Goal: Task Accomplishment & Management: Manage account settings

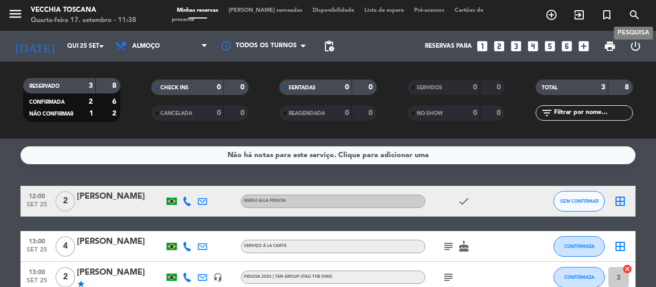
click at [634, 8] on span "search" at bounding box center [635, 14] width 28 height 17
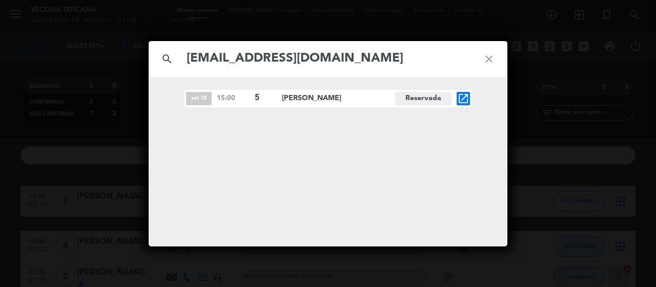
type input "[EMAIL_ADDRESS][DOMAIN_NAME]"
click at [465, 101] on icon "open_in_new" at bounding box center [463, 98] width 12 height 12
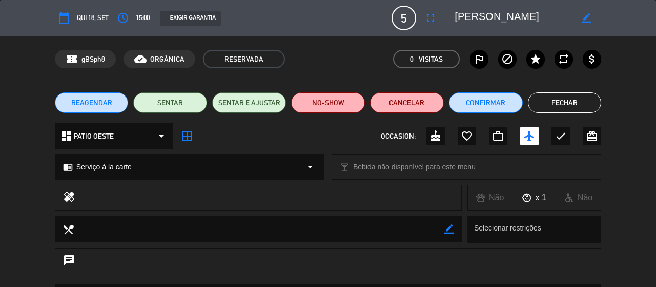
scroll to position [51, 0]
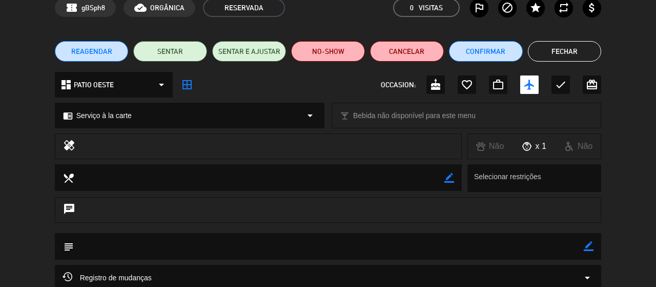
click at [589, 239] on div "border_color" at bounding box center [589, 246] width 10 height 27
click at [587, 248] on icon "border_color" at bounding box center [589, 246] width 10 height 10
click at [561, 242] on textarea at bounding box center [329, 246] width 511 height 26
paste textarea "710FC438-0104-4B24-9252-F453987101C5"
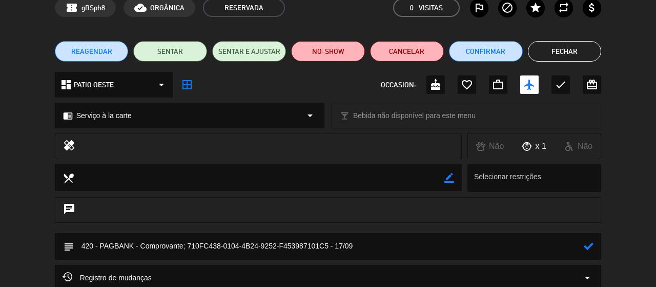
click at [583, 248] on textarea at bounding box center [329, 246] width 511 height 26
type textarea "420 - PAGBANK - Comprovante; 710FC438-0104-4B24-9252-F453987101C5 - 17/09"
click at [588, 249] on icon at bounding box center [589, 246] width 10 height 10
click at [496, 54] on button "Confirmar" at bounding box center [486, 51] width 74 height 21
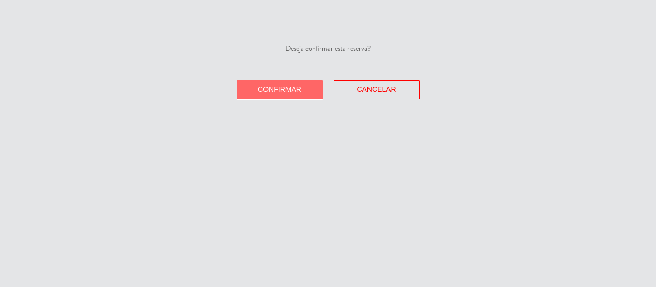
click at [297, 89] on span "Confirmar" at bounding box center [280, 89] width 44 height 8
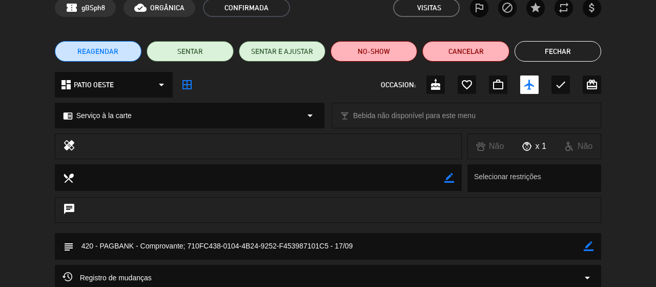
scroll to position [153, 0]
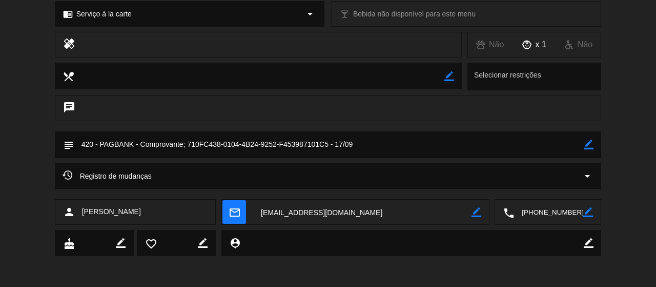
click at [300, 220] on textarea at bounding box center [362, 212] width 218 height 26
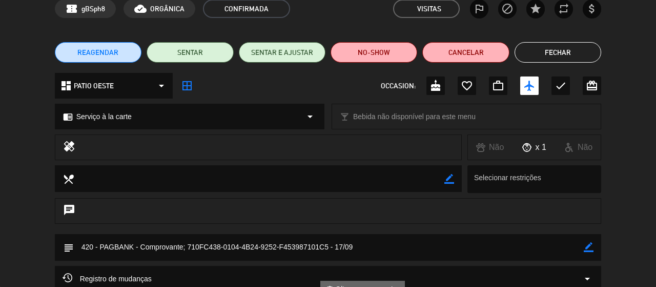
scroll to position [0, 0]
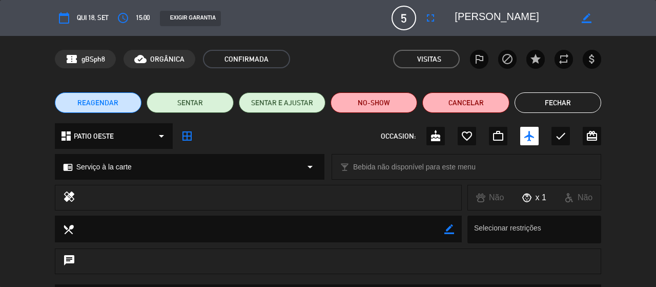
drag, startPoint x: 456, startPoint y: 15, endPoint x: 510, endPoint y: 15, distance: 54.3
click at [510, 15] on textarea at bounding box center [513, 18] width 117 height 18
click at [541, 18] on textarea at bounding box center [513, 18] width 117 height 18
drag, startPoint x: 543, startPoint y: 11, endPoint x: 456, endPoint y: 18, distance: 86.9
click at [456, 18] on textarea at bounding box center [513, 18] width 117 height 18
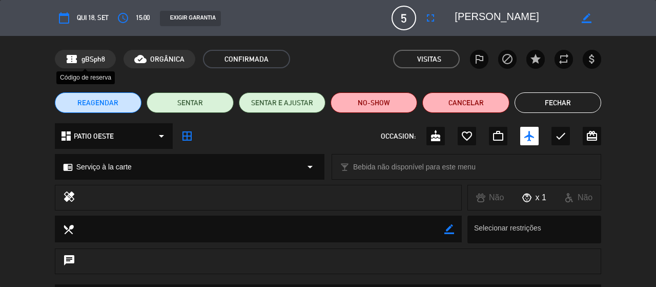
click at [102, 57] on span "gBSph8" at bounding box center [94, 59] width 24 height 12
copy span "gBSph8"
click at [184, 137] on icon "border_all" at bounding box center [187, 136] width 12 height 12
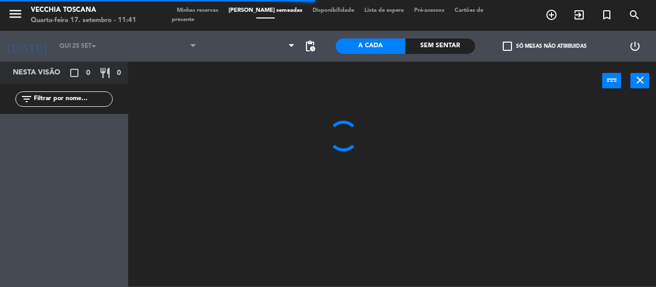
type input "Qui 18 set"
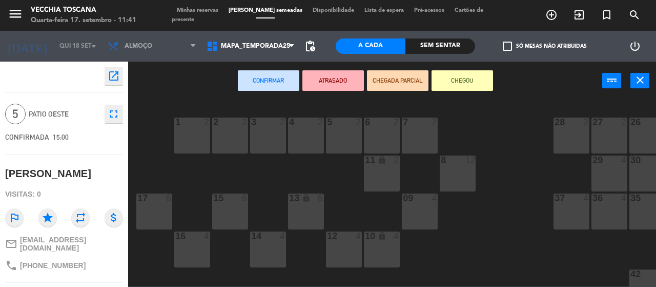
drag, startPoint x: 236, startPoint y: 204, endPoint x: 248, endPoint y: 195, distance: 14.7
click at [237, 204] on div "15 6" at bounding box center [230, 198] width 36 height 10
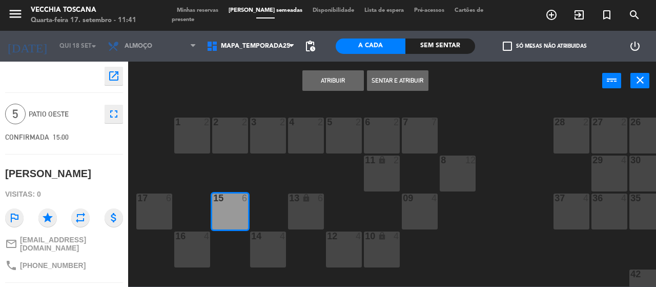
click at [335, 68] on div "Atribuir Sentar e Atribuir power_input close" at bounding box center [365, 81] width 474 height 39
click at [339, 87] on button "Atribuir" at bounding box center [333, 80] width 62 height 21
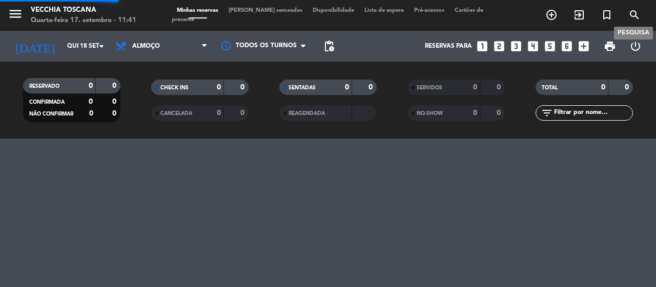
click at [637, 11] on icon "search" at bounding box center [634, 15] width 12 height 12
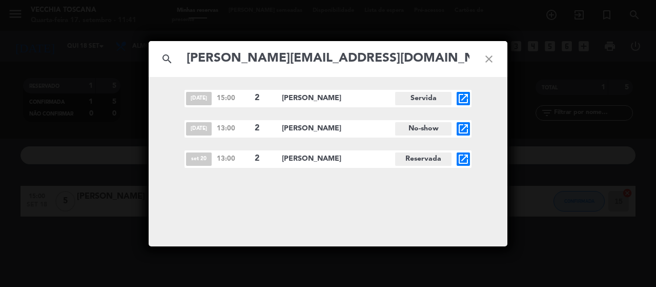
type input "[PERSON_NAME][EMAIL_ADDRESS][DOMAIN_NAME]"
click at [462, 126] on icon "open_in_new" at bounding box center [463, 129] width 12 height 12
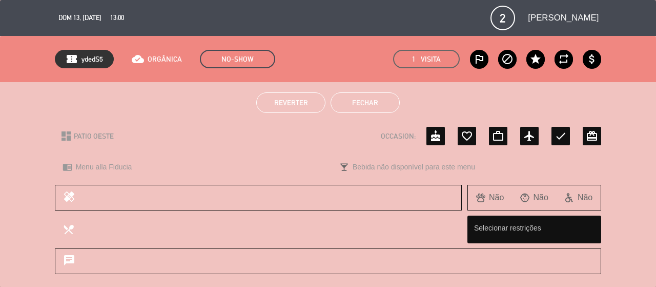
scroll to position [154, 0]
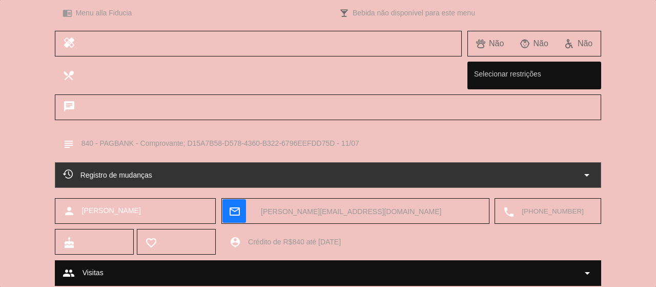
click at [546, 219] on textarea at bounding box center [553, 211] width 79 height 26
click at [542, 181] on span "Clique para copiar" at bounding box center [540, 185] width 59 height 11
click at [602, 134] on div "subject border_color" at bounding box center [328, 146] width 656 height 32
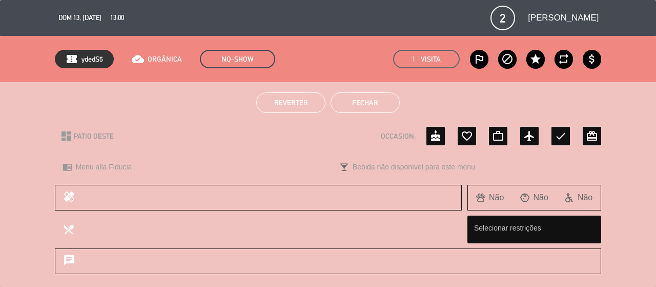
click at [372, 102] on button "Fechar" at bounding box center [365, 102] width 69 height 21
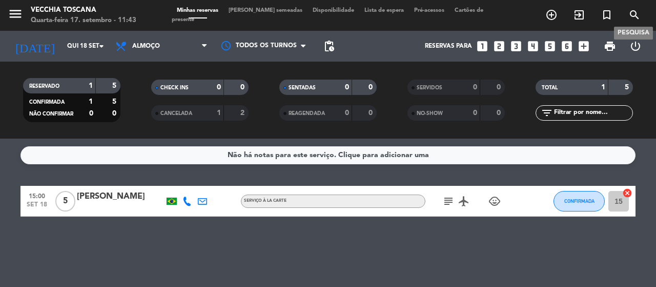
click at [631, 15] on icon "search" at bounding box center [634, 15] width 12 height 12
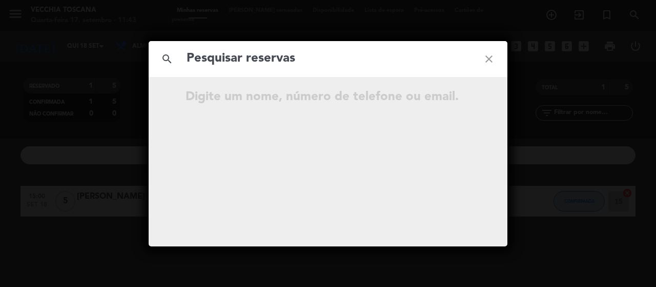
click at [418, 65] on input "text" at bounding box center [328, 58] width 285 height 21
paste input "[PERSON_NAME][EMAIL_ADDRESS][DOMAIN_NAME]"
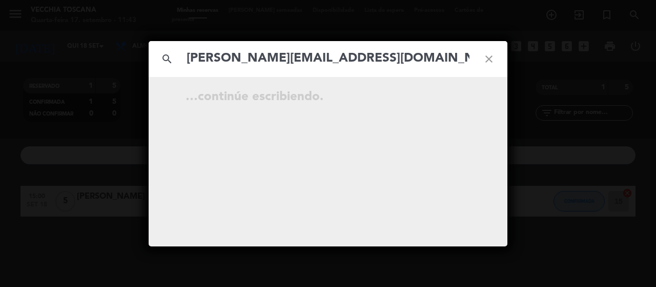
type input "[PERSON_NAME][EMAIL_ADDRESS][DOMAIN_NAME]"
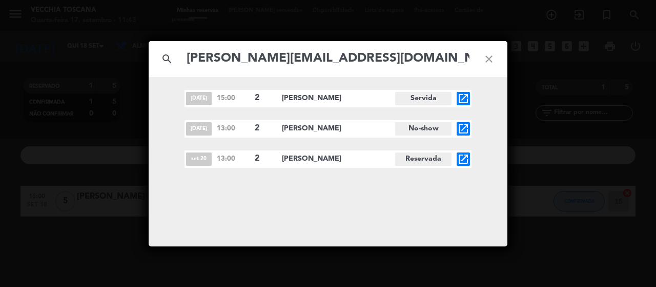
click at [494, 55] on icon "close" at bounding box center [489, 58] width 37 height 37
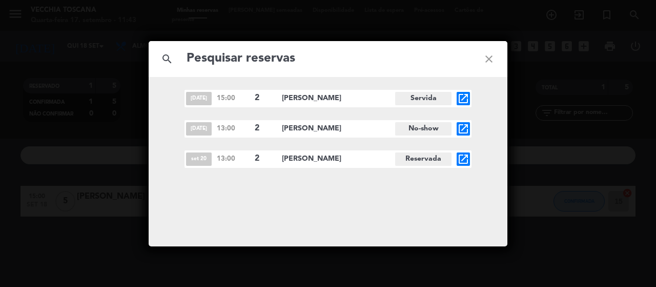
click at [494, 55] on icon "close" at bounding box center [489, 58] width 37 height 37
